Goal: Task Accomplishment & Management: Use online tool/utility

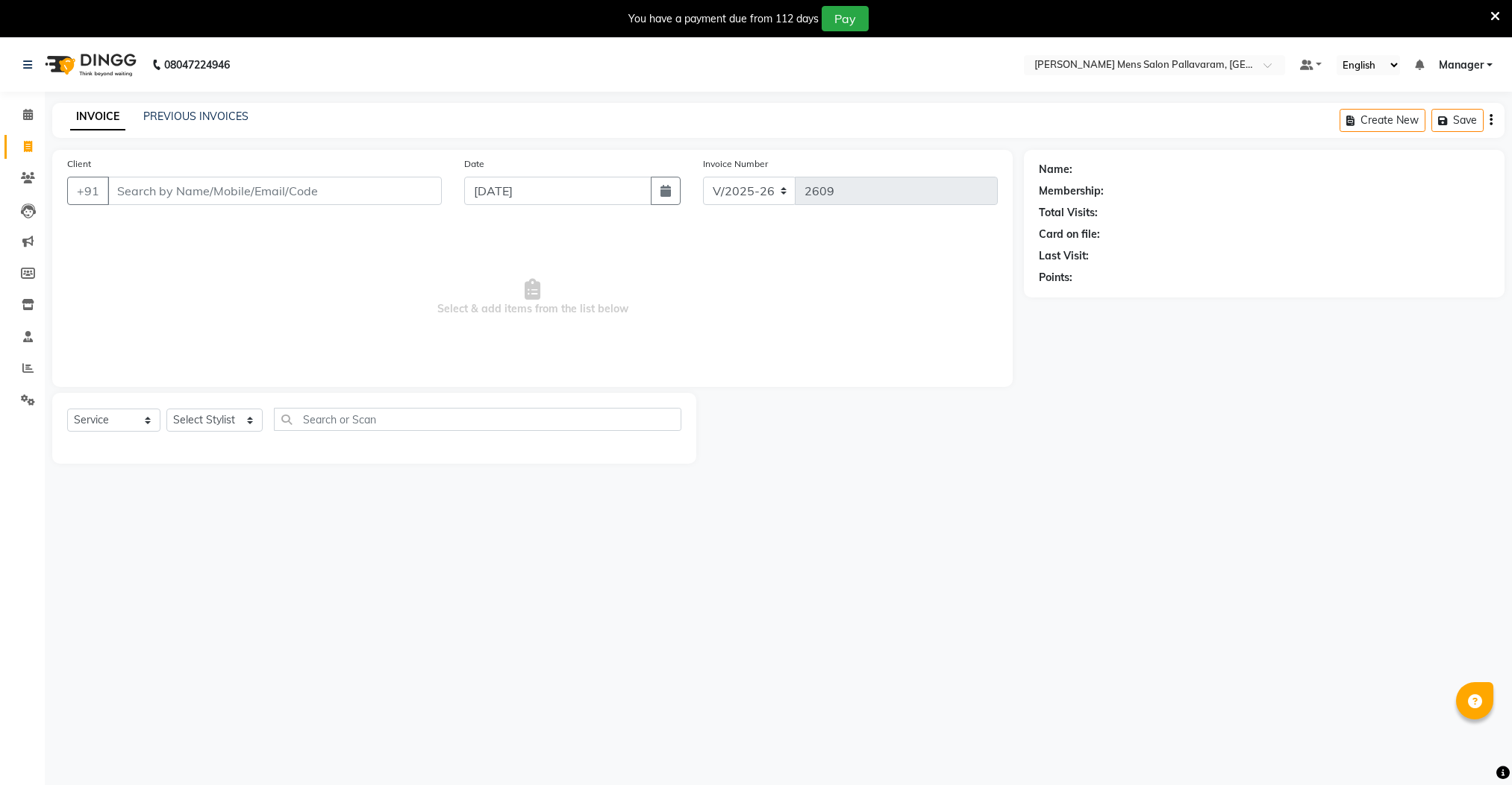
select select "8211"
select select "service"
click at [182, 192] on input "Client" at bounding box center [274, 191] width 335 height 29
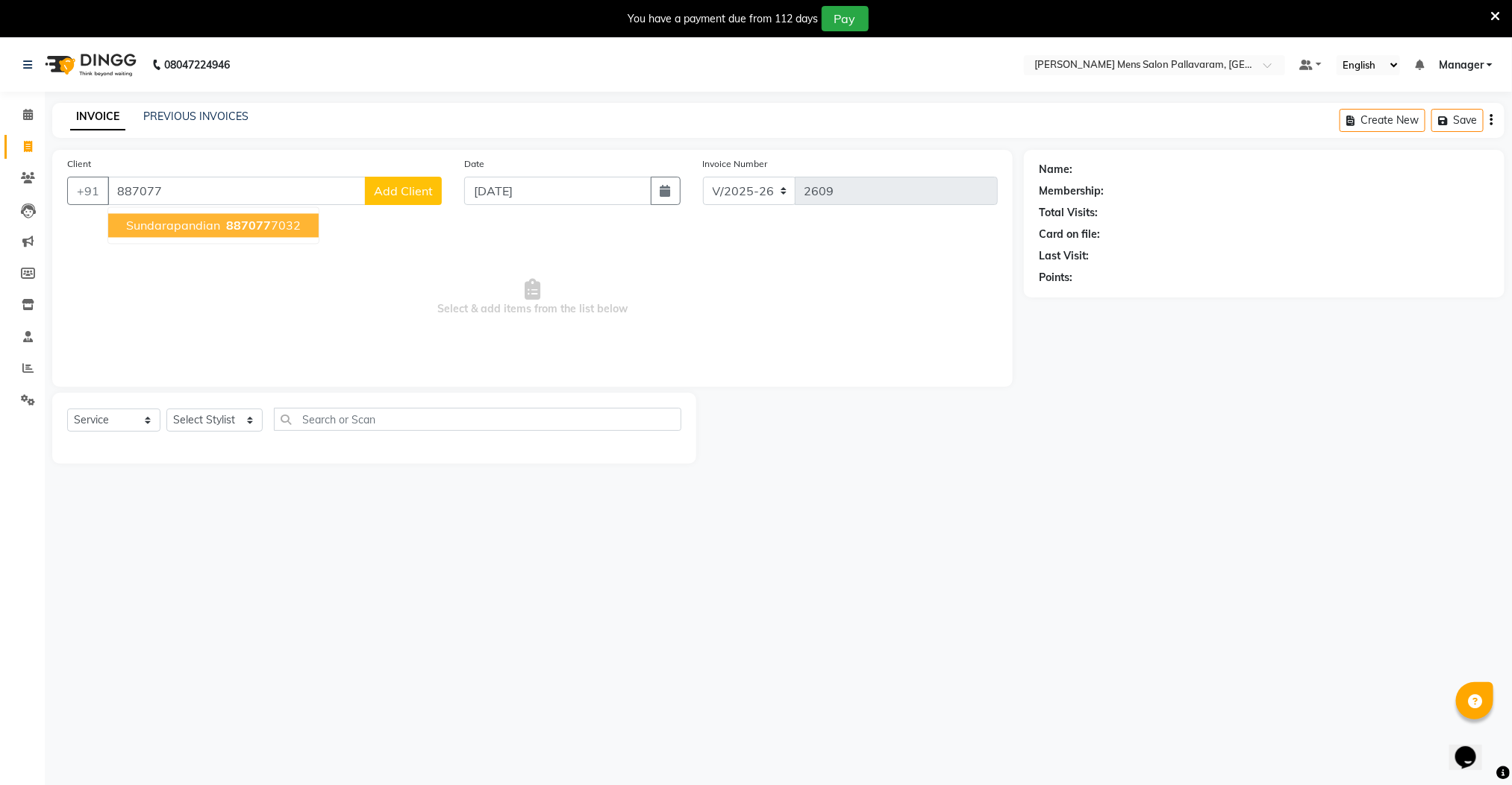
click at [195, 229] on span "sundarapandian" at bounding box center [173, 227] width 94 height 15
type input "8870777032"
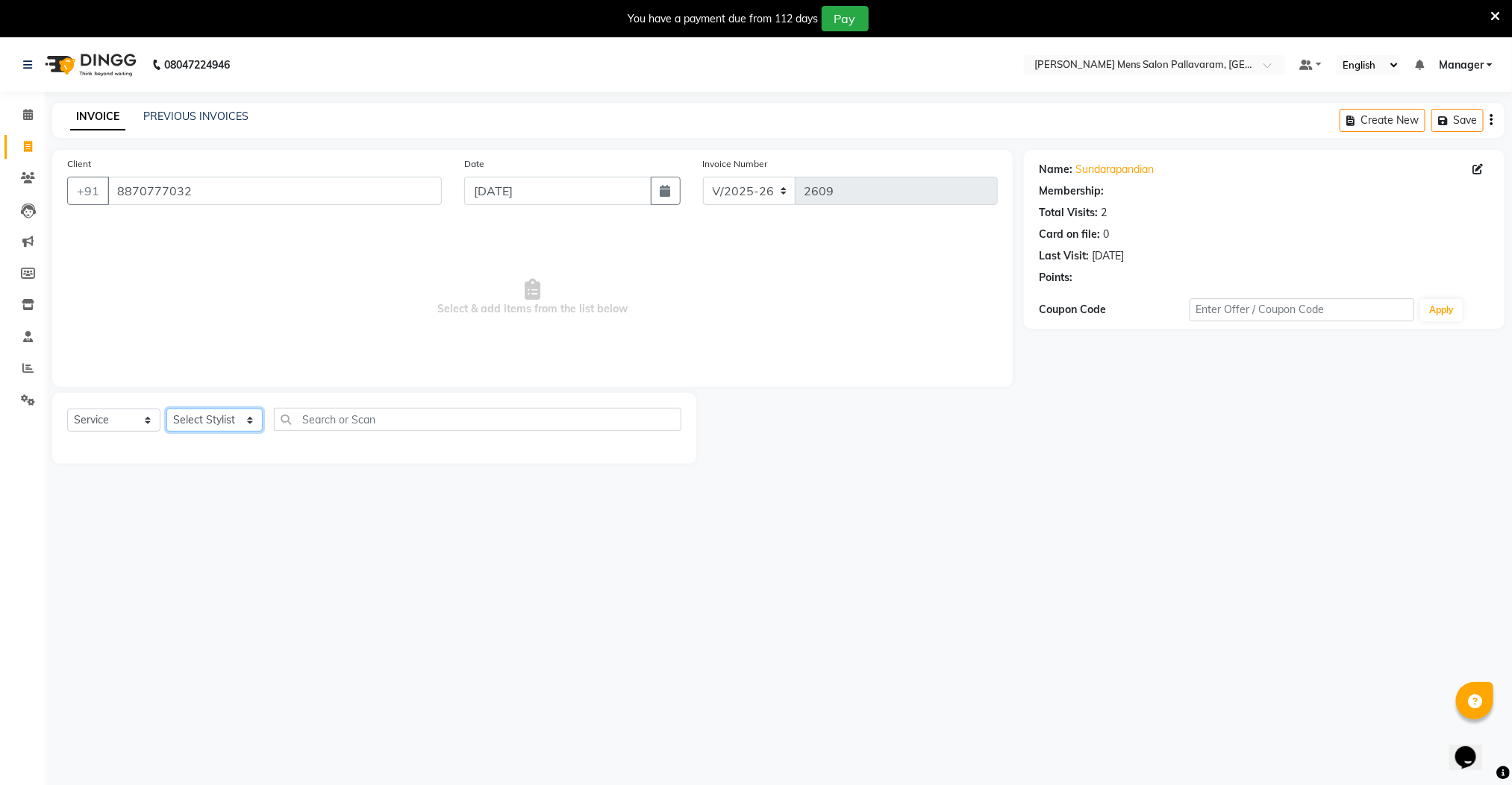
click at [230, 425] on select "Select Stylist Manager [PERSON_NAME] [PERSON_NAME] [PERSON_NAME]" at bounding box center [214, 421] width 97 height 23
select select "89182"
click at [166, 409] on select "Select Stylist Manager [PERSON_NAME] [PERSON_NAME] [PERSON_NAME]" at bounding box center [214, 421] width 97 height 23
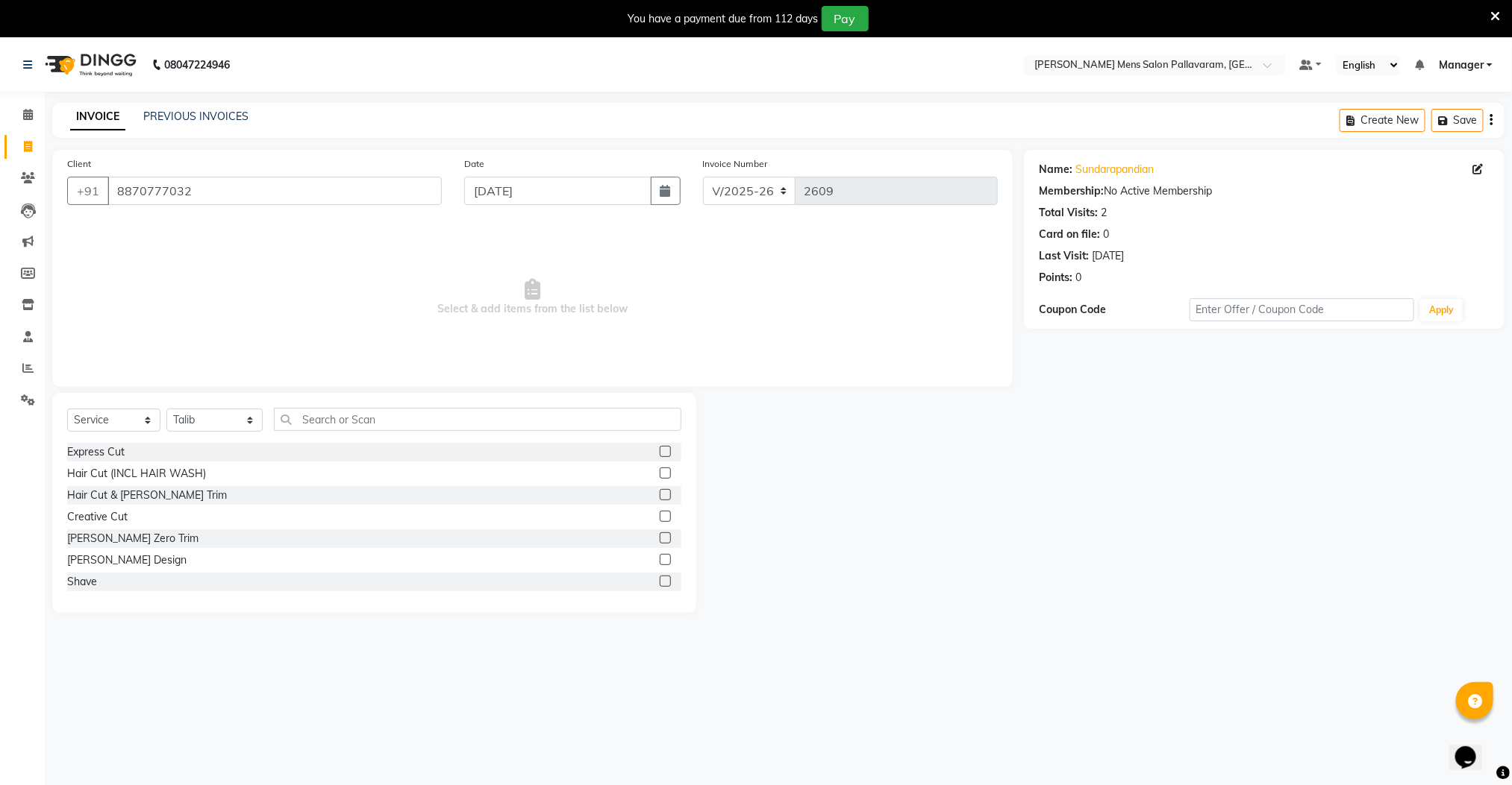
click at [660, 450] on label at bounding box center [666, 452] width 11 height 11
click at [660, 450] on input "checkbox" at bounding box center [665, 452] width 10 height 10
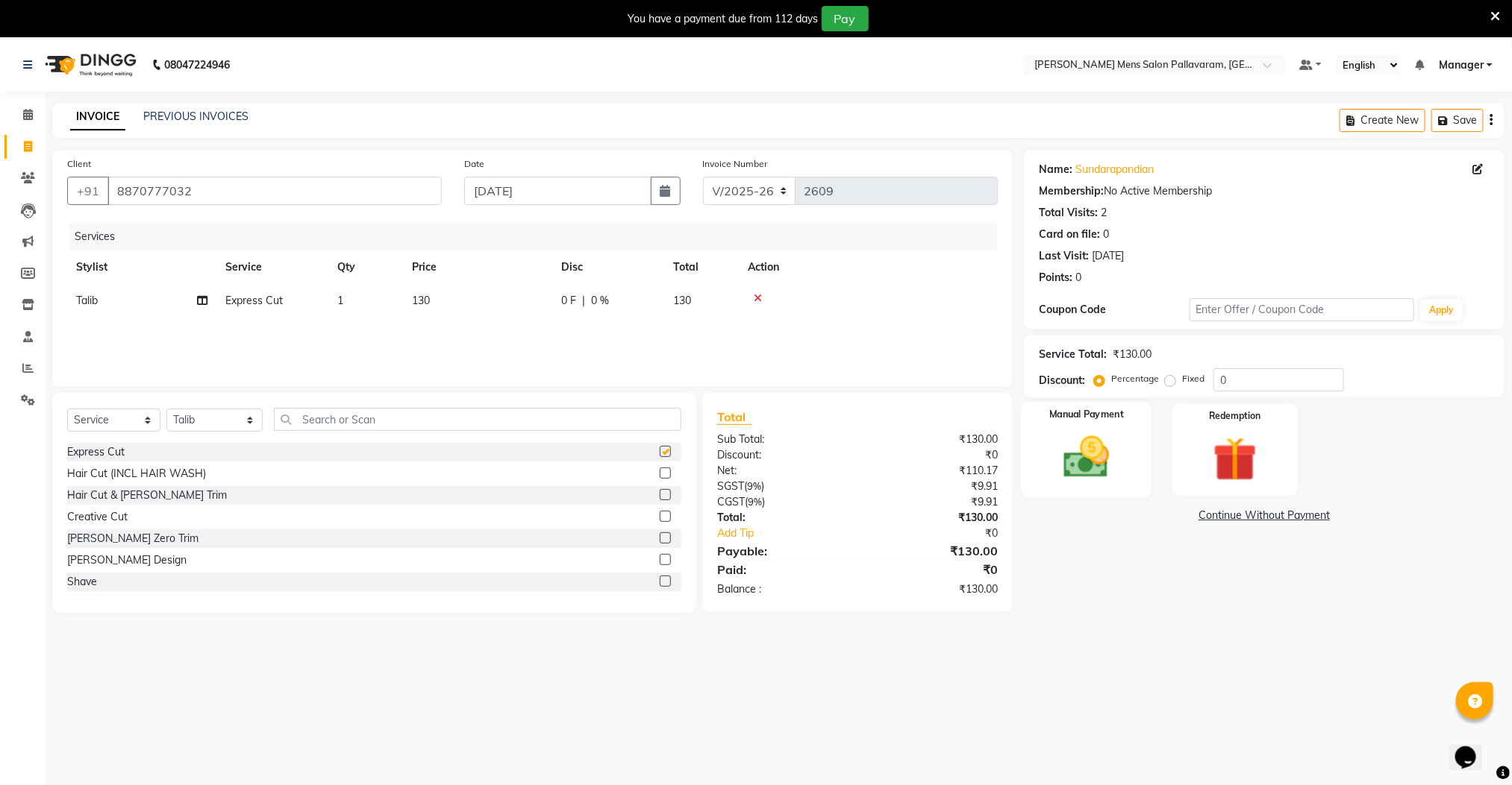
checkbox input "false"
click at [1093, 437] on img at bounding box center [1086, 457] width 75 height 53
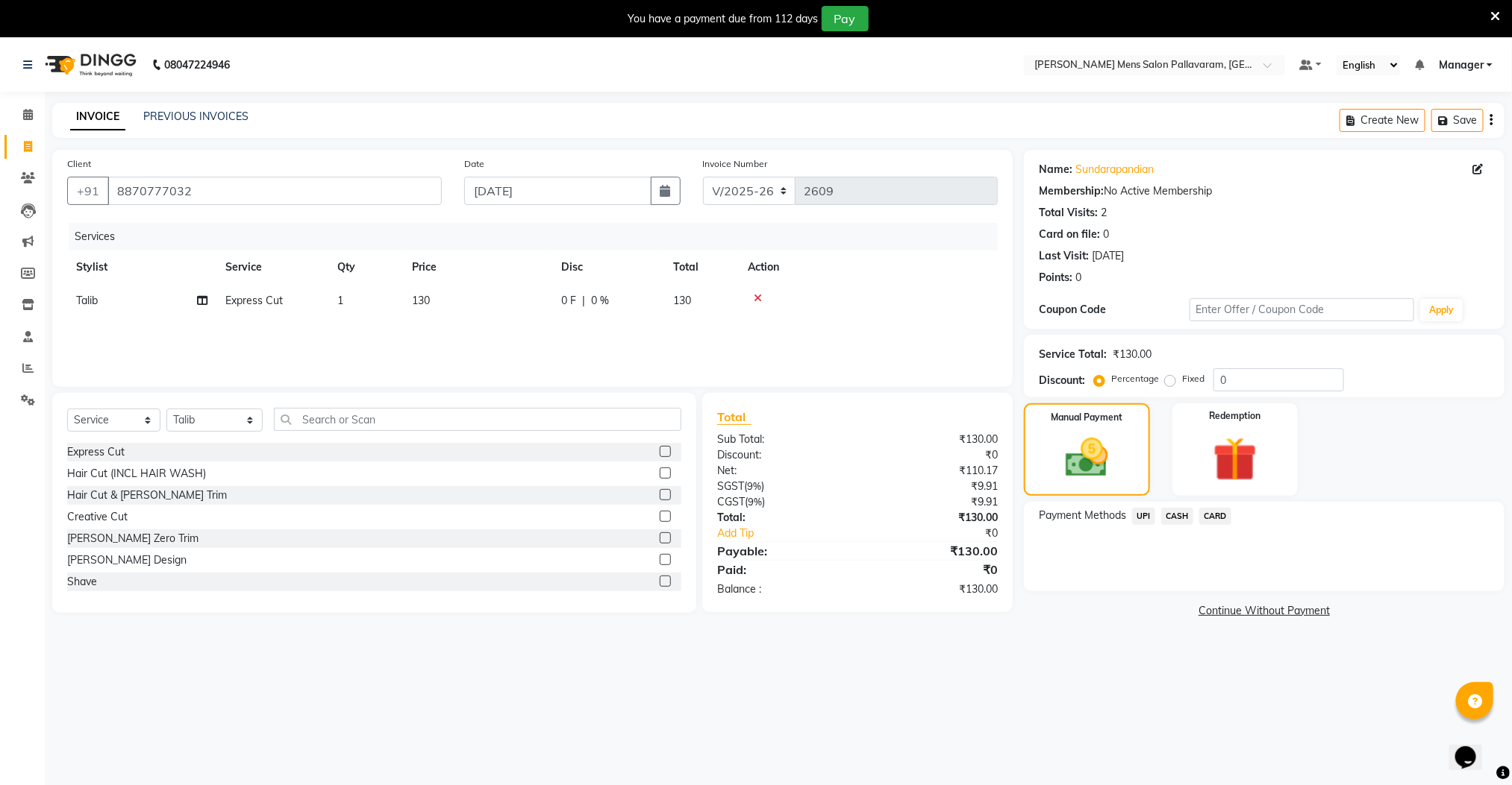
click at [1139, 515] on span "UPI" at bounding box center [1143, 516] width 23 height 17
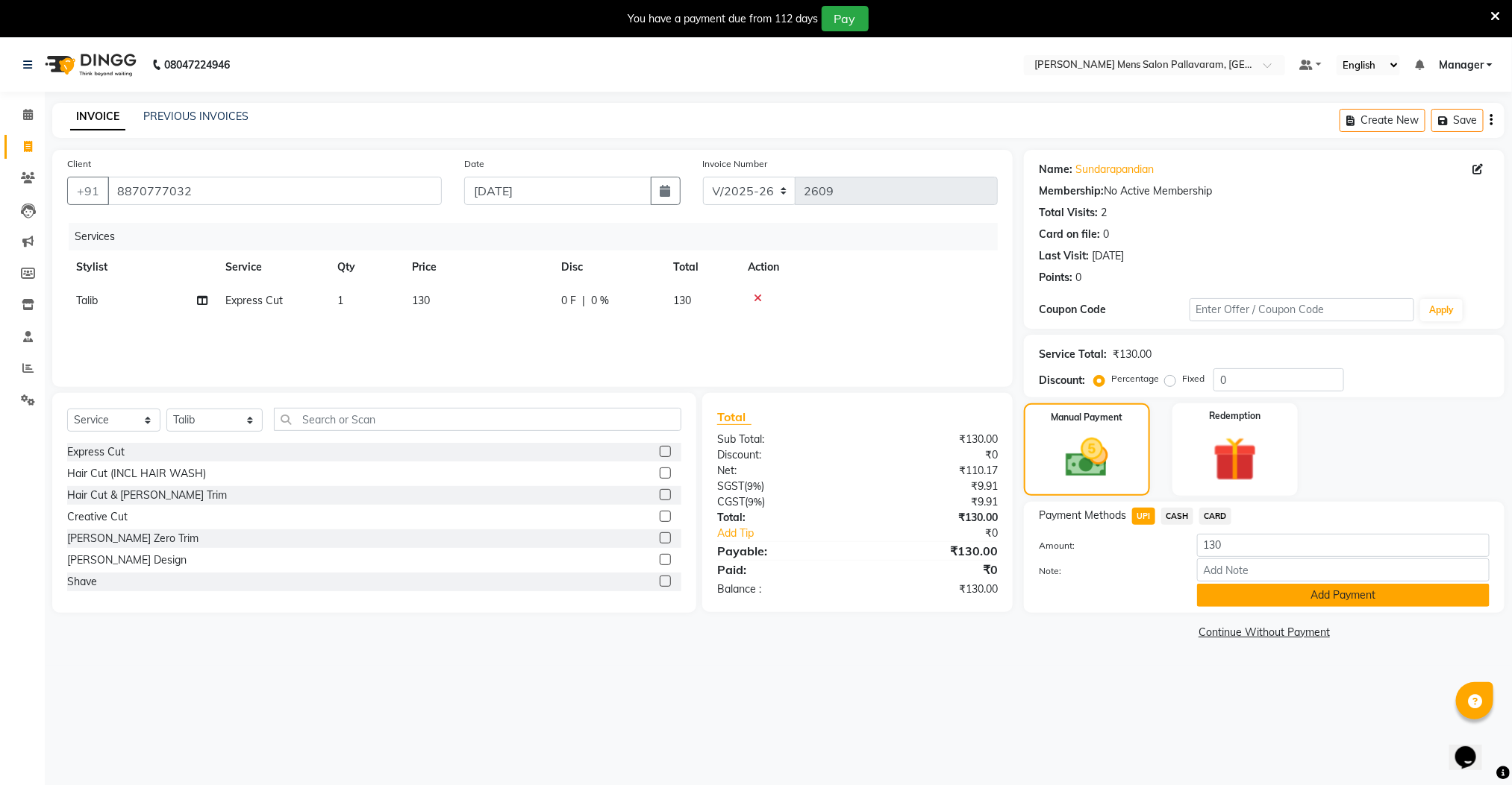
click at [1214, 593] on button "Add Payment" at bounding box center [1343, 596] width 293 height 23
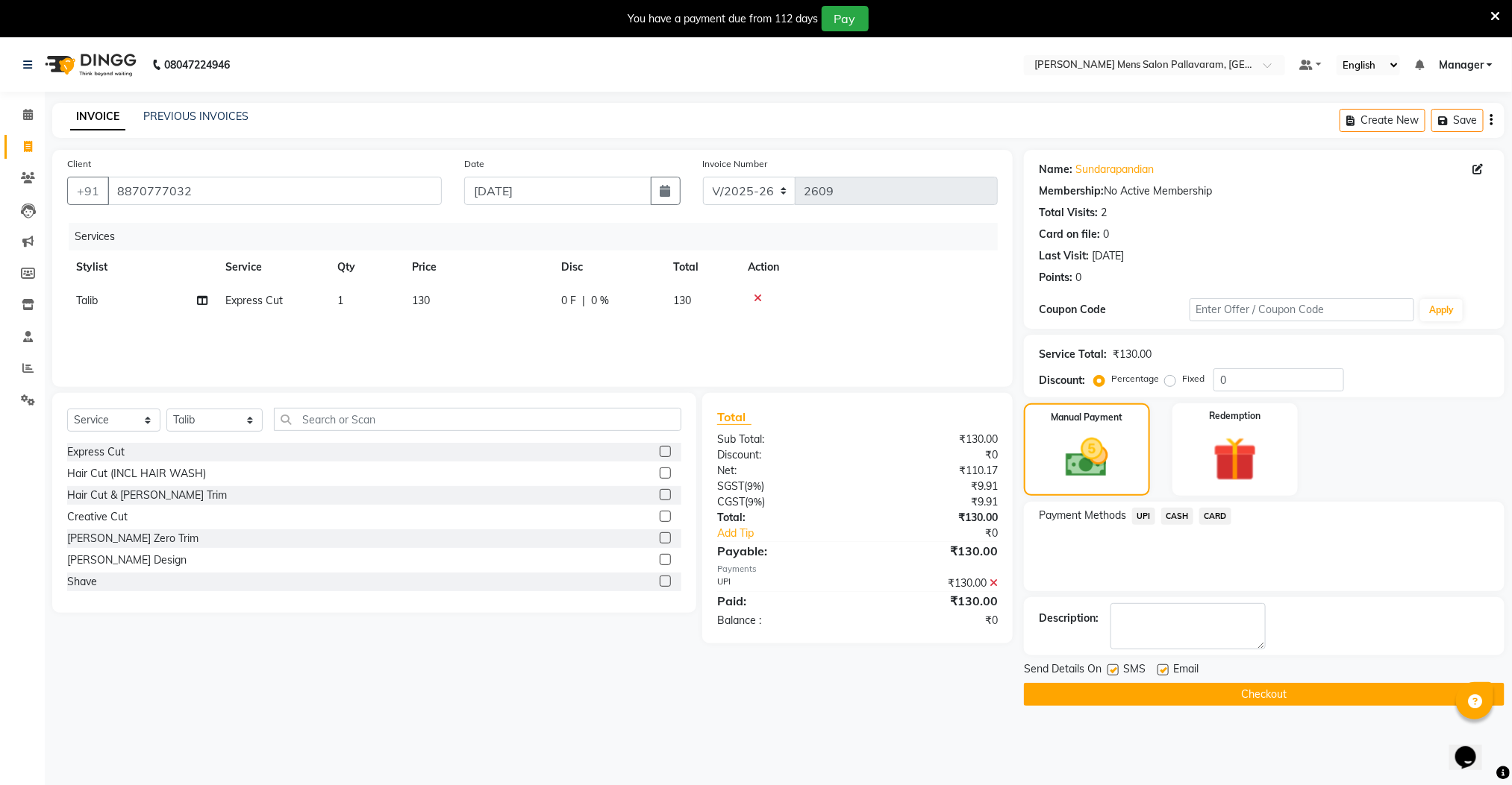
click at [1173, 699] on button "Checkout" at bounding box center [1263, 695] width 480 height 23
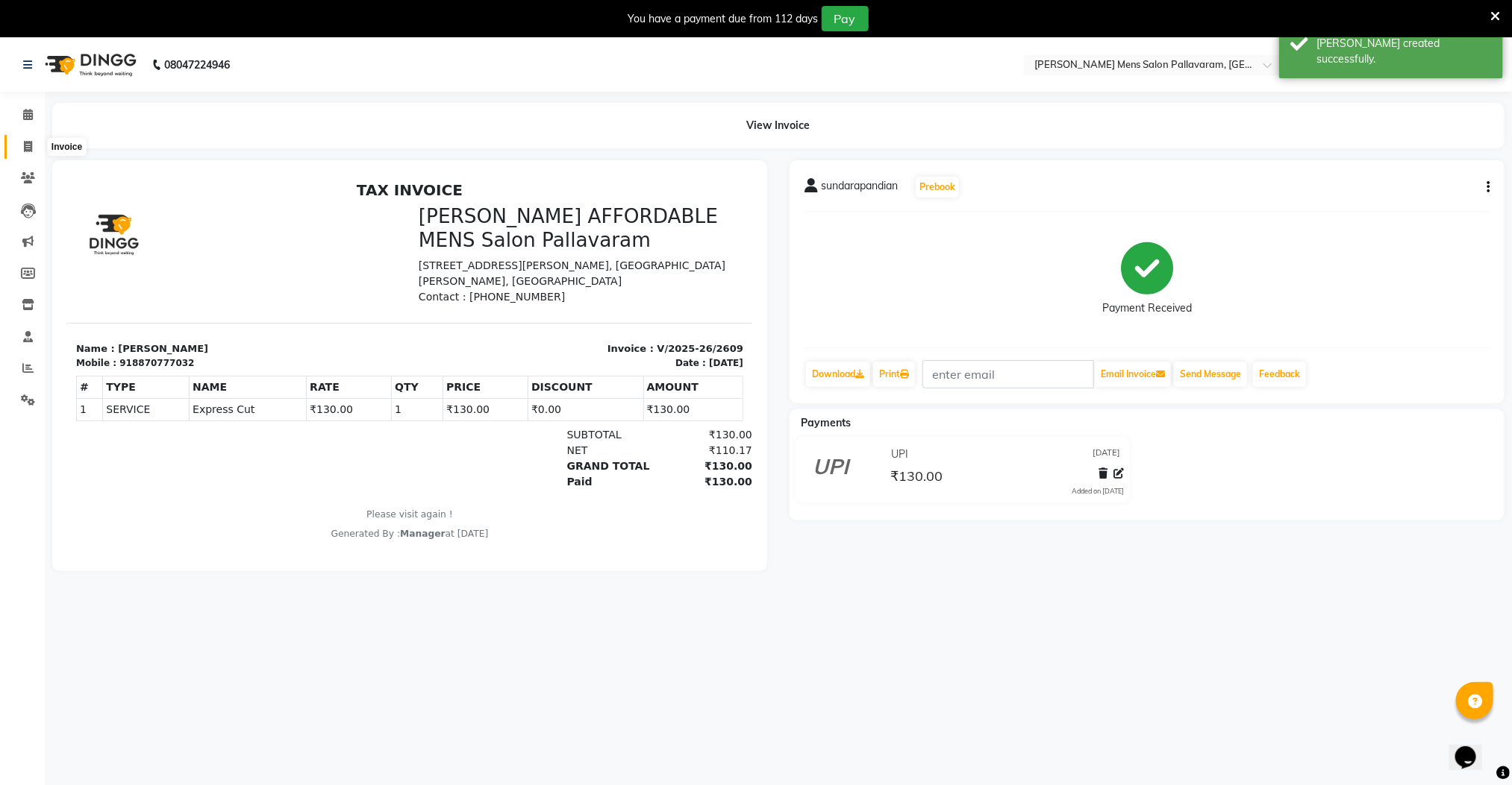
click at [29, 144] on icon at bounding box center [28, 146] width 9 height 11
select select "8211"
select select "service"
